Goal: Navigation & Orientation: Find specific page/section

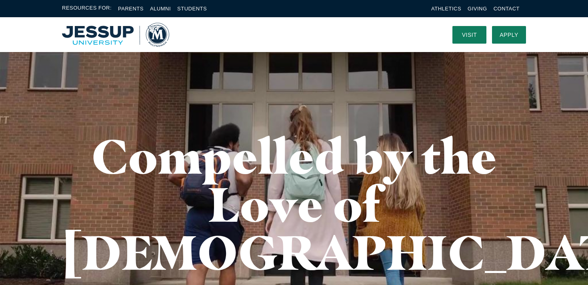
click at [173, 5] on ul "Parents Alumni Students" at bounding box center [159, 8] width 95 height 9
click at [168, 9] on link "Alumni" at bounding box center [160, 9] width 21 height 6
